Goal: Information Seeking & Learning: Learn about a topic

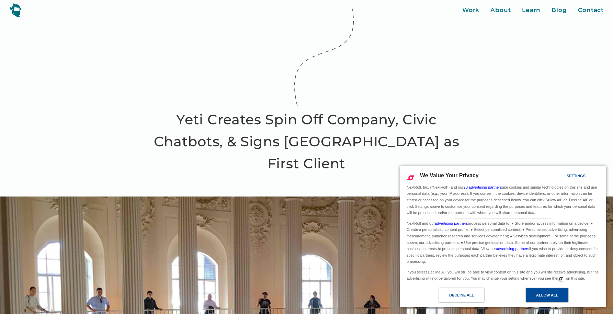
click at [535, 297] on div "Allow All" at bounding box center [546, 294] width 43 height 15
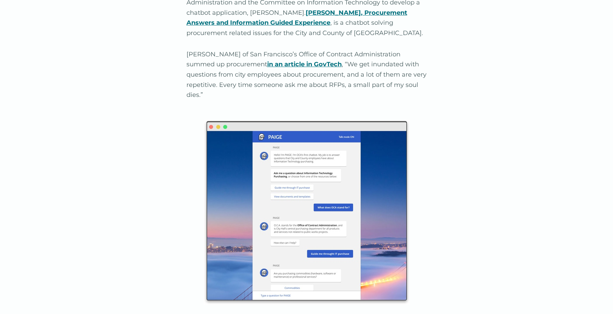
scroll to position [654, 0]
click at [258, 151] on img at bounding box center [307, 211] width 206 height 185
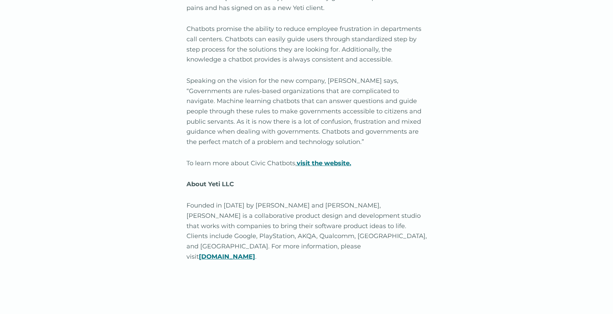
scroll to position [1001, 0]
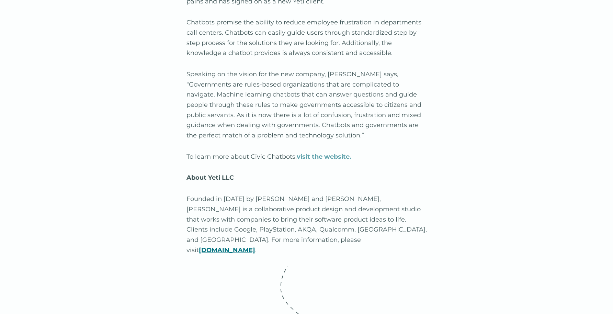
click at [327, 153] on strong "visit the website." at bounding box center [324, 157] width 55 height 8
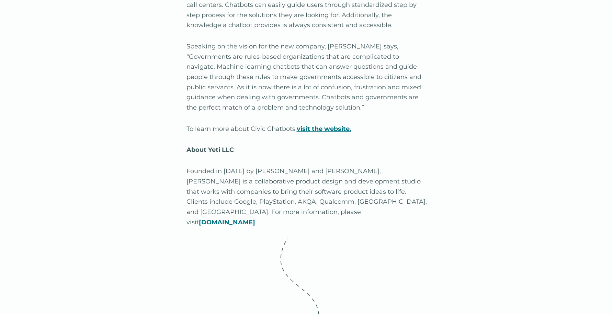
scroll to position [1008, 0]
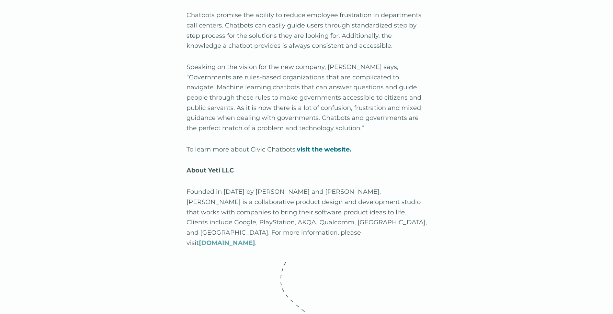
click at [233, 239] on strong "www.yeti.co" at bounding box center [227, 243] width 56 height 8
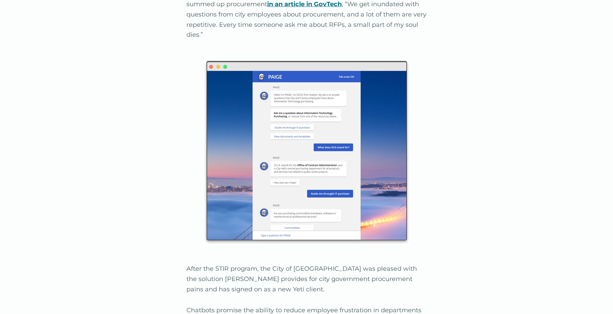
scroll to position [652, 0]
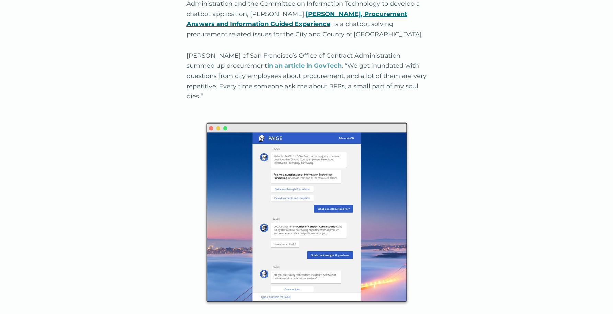
click at [267, 62] on strong "in an article in GovTech" at bounding box center [304, 66] width 74 height 8
click at [74, 149] on div "“We’re excited to create a dedicated company built around this platform to focu…" at bounding box center [306, 244] width 613 height 741
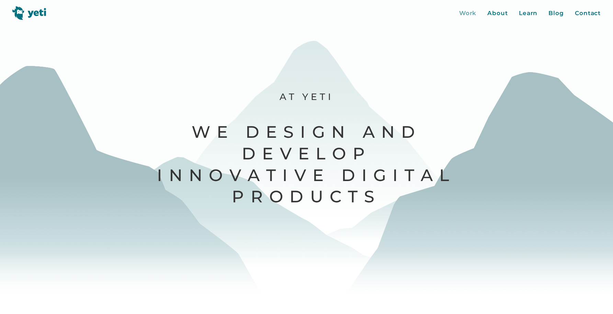
click at [474, 13] on div "Work" at bounding box center [468, 13] width 18 height 9
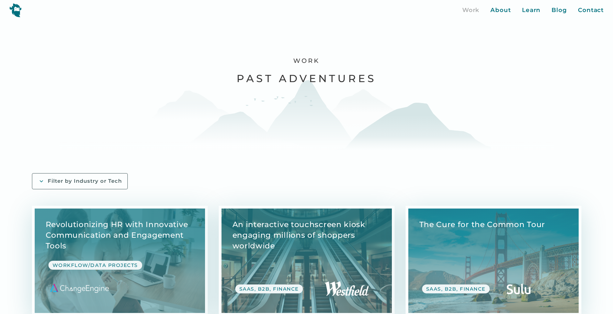
click at [94, 178] on div "Filter by Industry or Tech" at bounding box center [85, 180] width 74 height 7
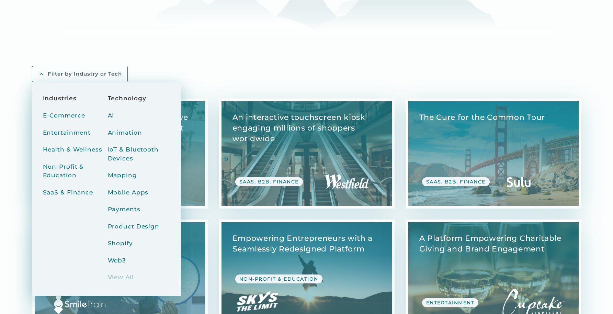
scroll to position [108, 0]
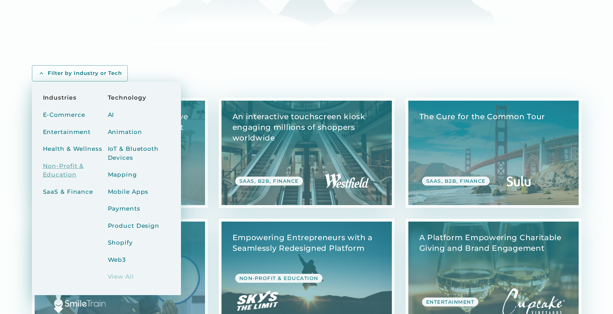
click at [60, 165] on div "Non-Profit & Education" at bounding box center [74, 171] width 62 height 18
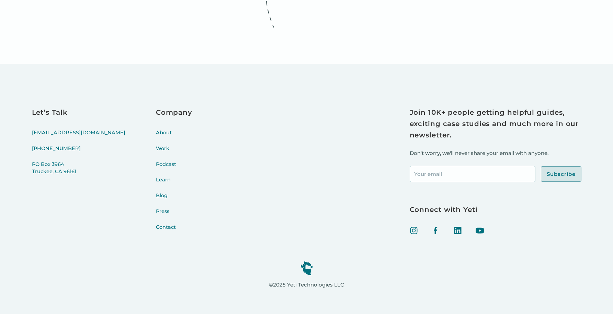
scroll to position [1061, 0]
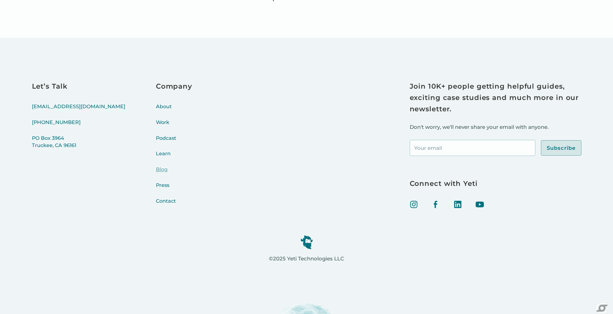
click at [156, 170] on link "Blog" at bounding box center [174, 174] width 36 height 16
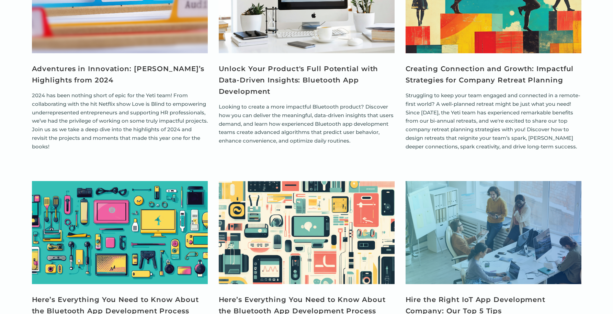
scroll to position [2160, 0]
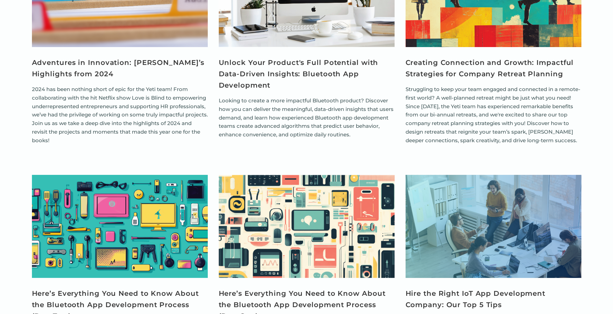
click at [221, 96] on p "Looking to create a more impactful Bluetooth product? Discover how you can deli…" at bounding box center [307, 117] width 176 height 43
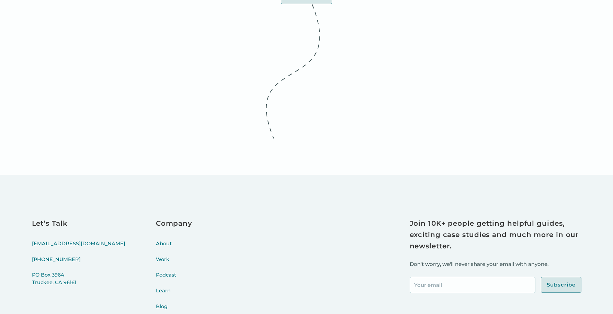
scroll to position [3028, 0]
